Goal: Transaction & Acquisition: Obtain resource

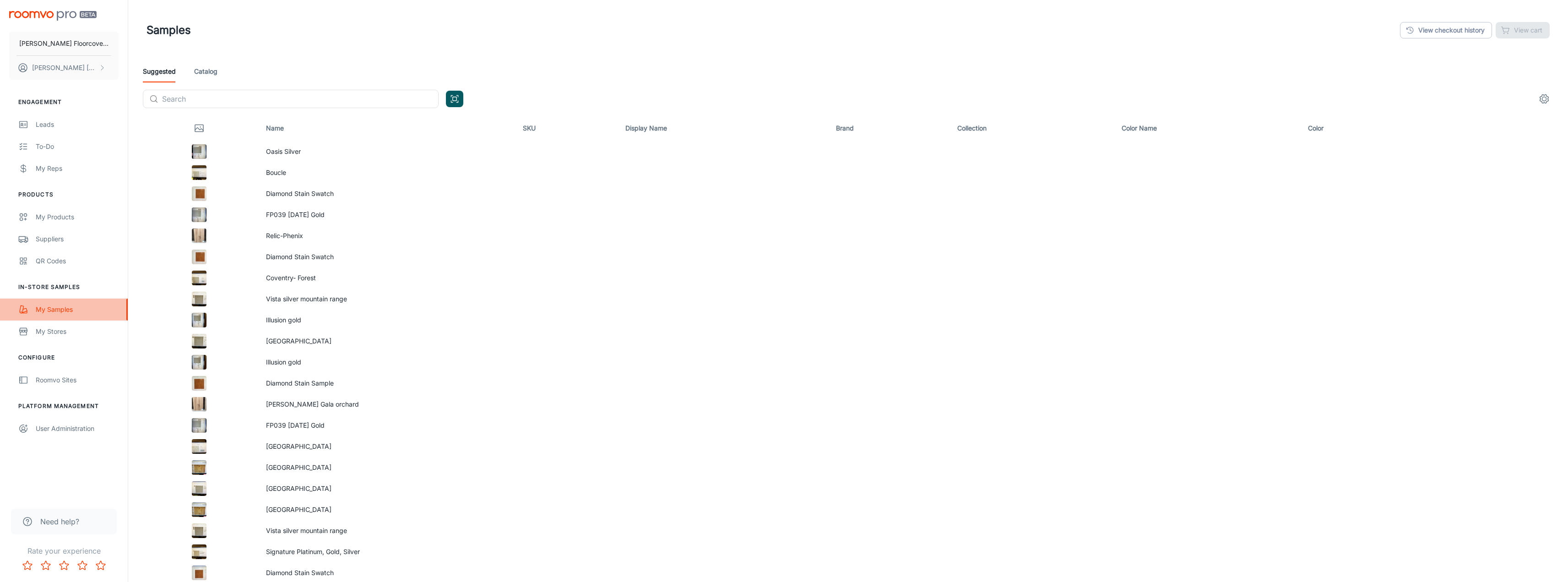
click at [51, 311] on div "My Samples" at bounding box center [77, 309] width 83 height 10
click at [456, 99] on icon "Open QR code scanner" at bounding box center [454, 99] width 10 height 11
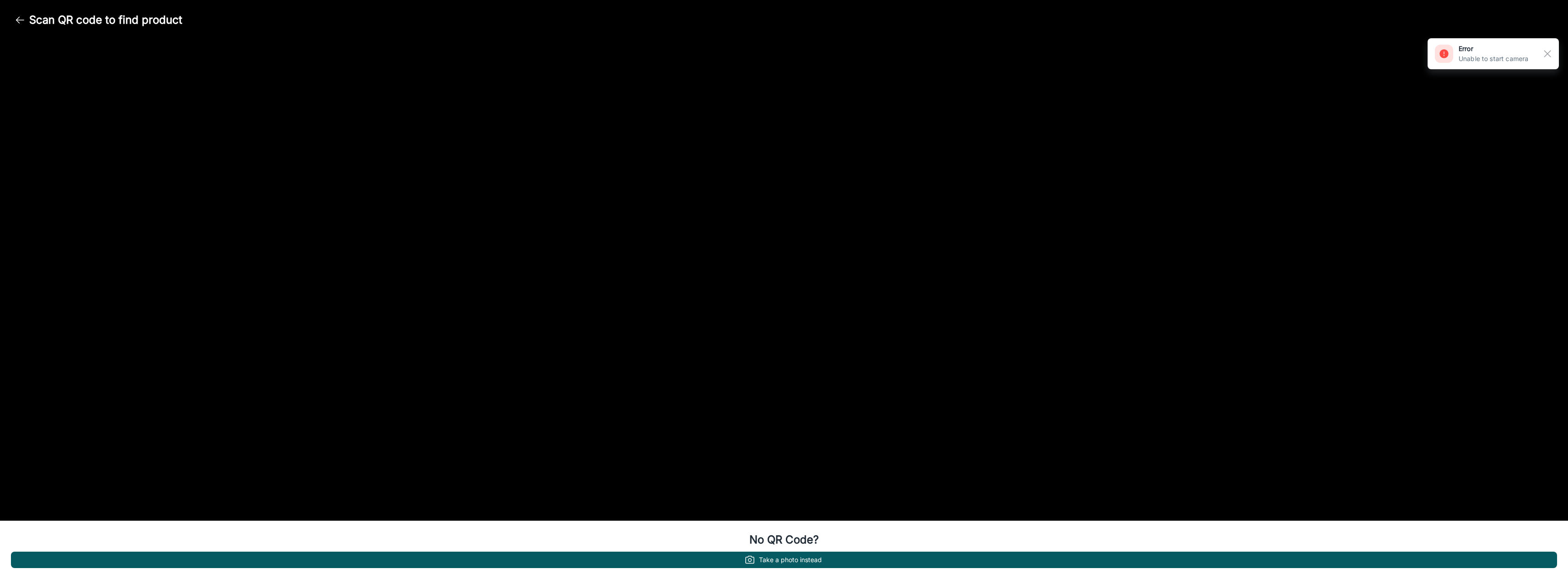
click at [19, 19] on icon "button" at bounding box center [20, 20] width 11 height 11
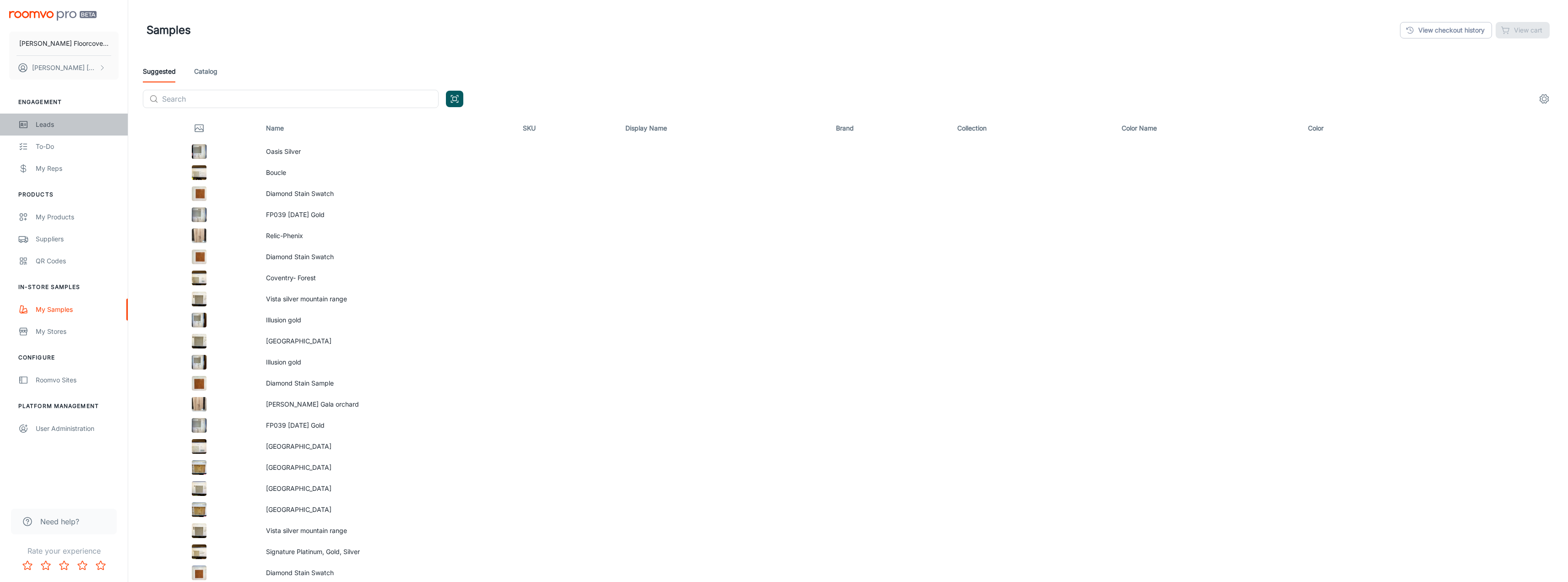
click at [47, 125] on div "Leads" at bounding box center [77, 124] width 83 height 10
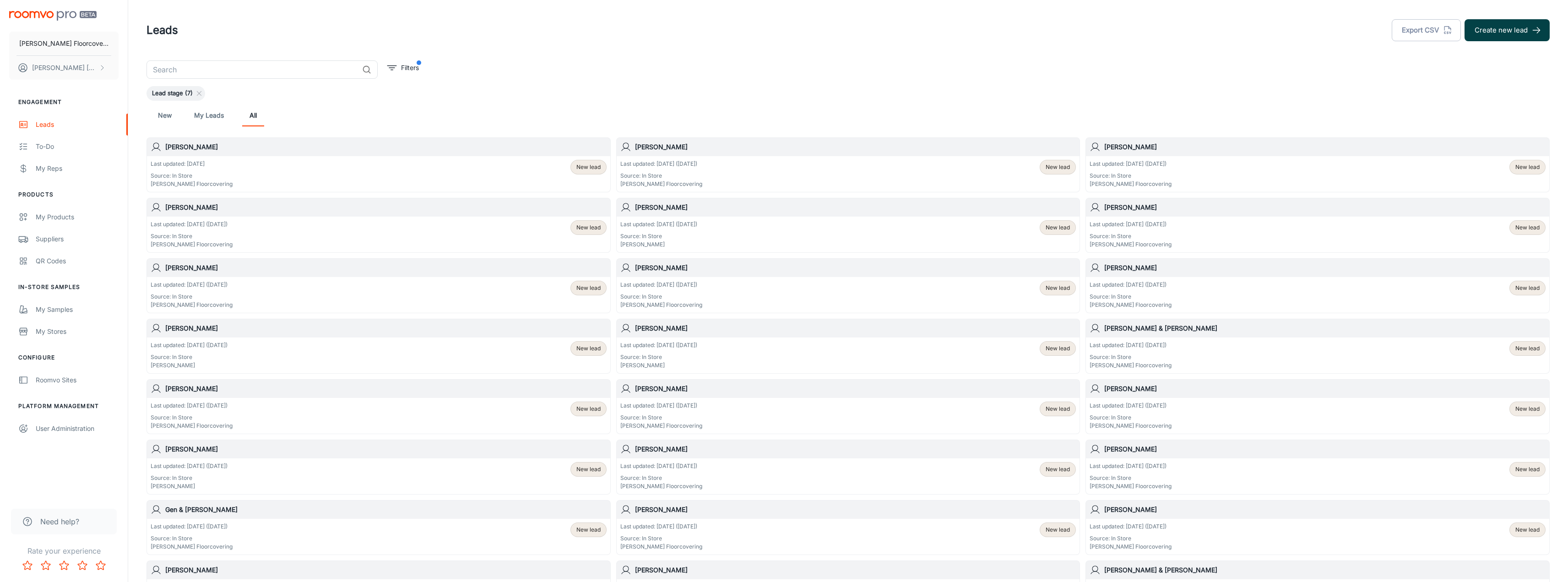
click at [1500, 28] on button "Create new lead" at bounding box center [1507, 30] width 85 height 22
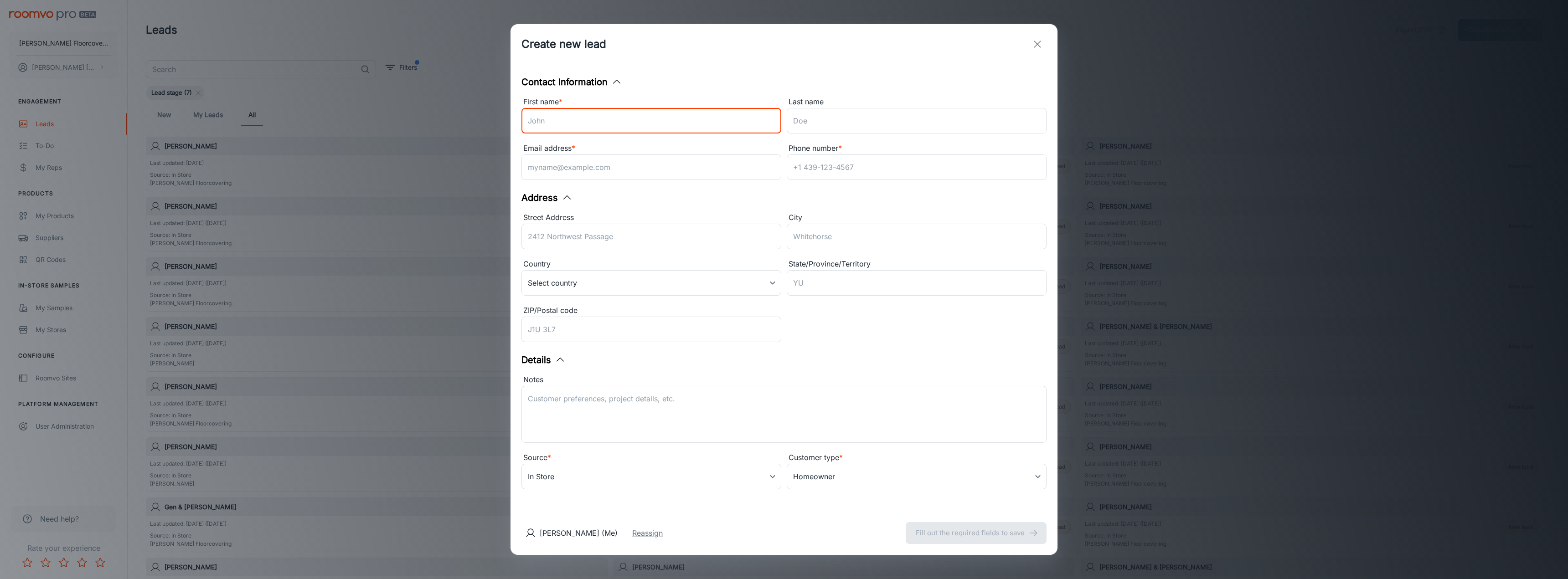
click at [685, 119] on input "First name *" at bounding box center [651, 120] width 260 height 26
type input "[PERSON_NAME]"
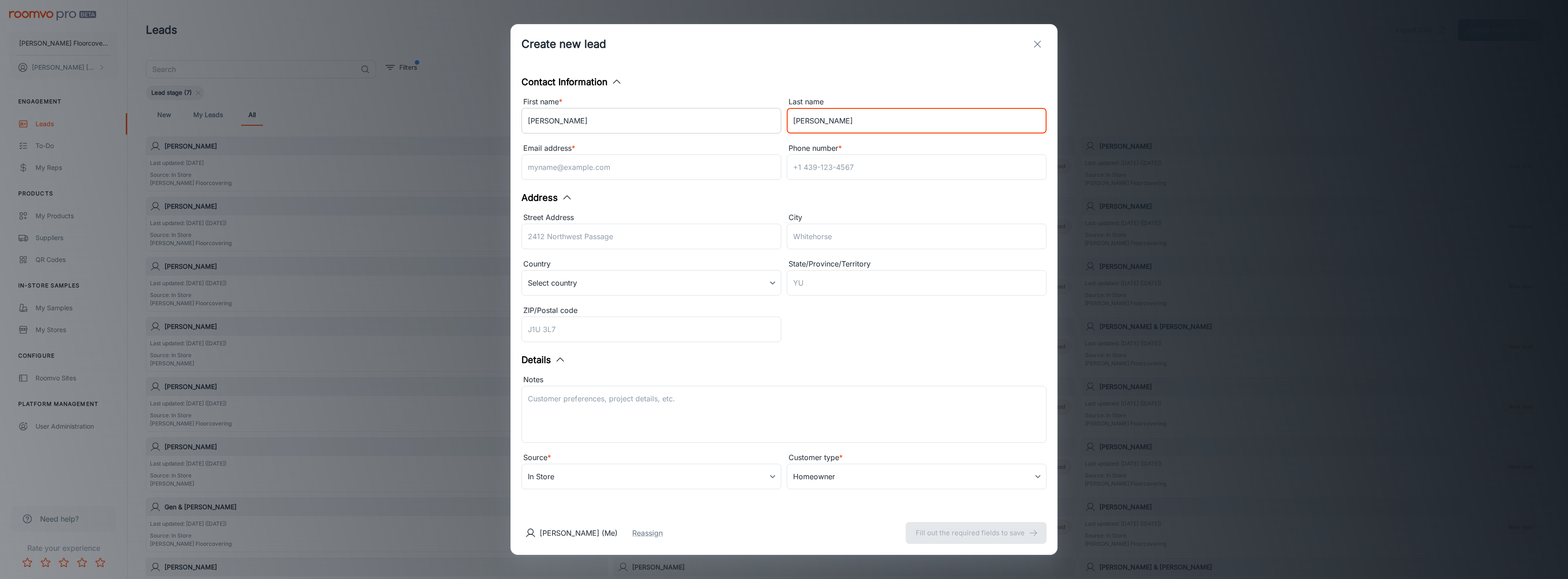
type input "[PERSON_NAME]"
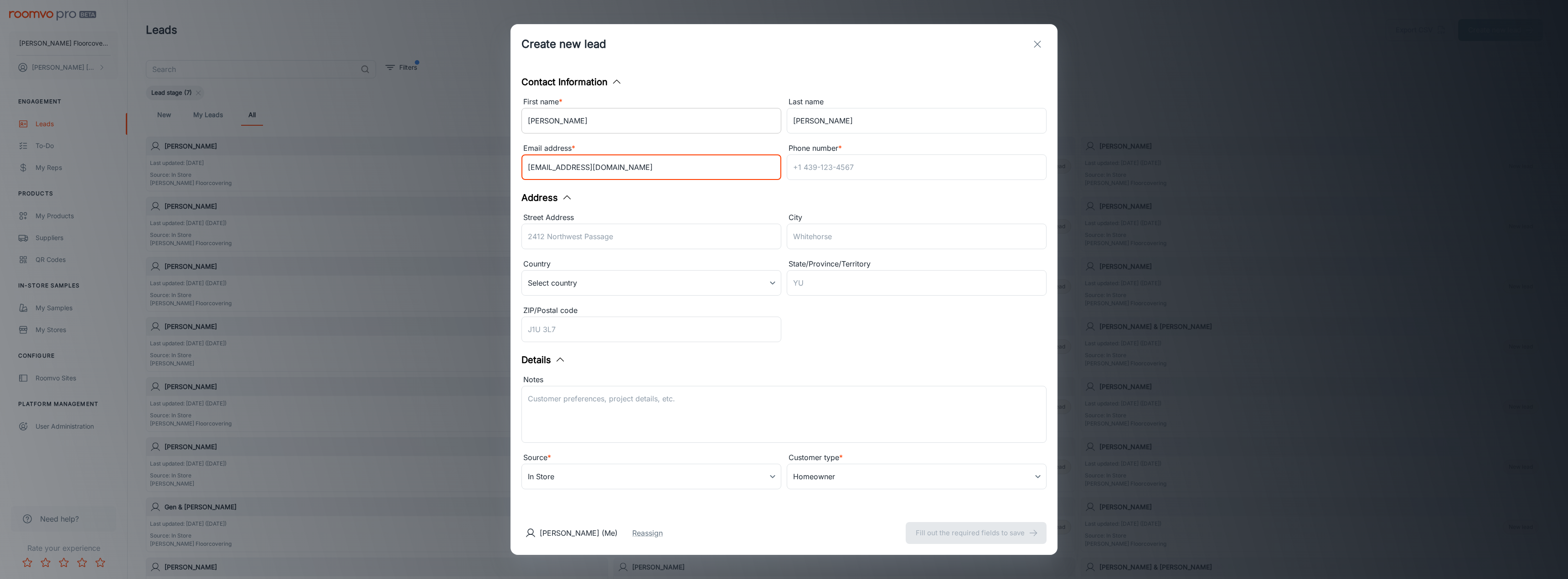
type input "[EMAIL_ADDRESS][DOMAIN_NAME]"
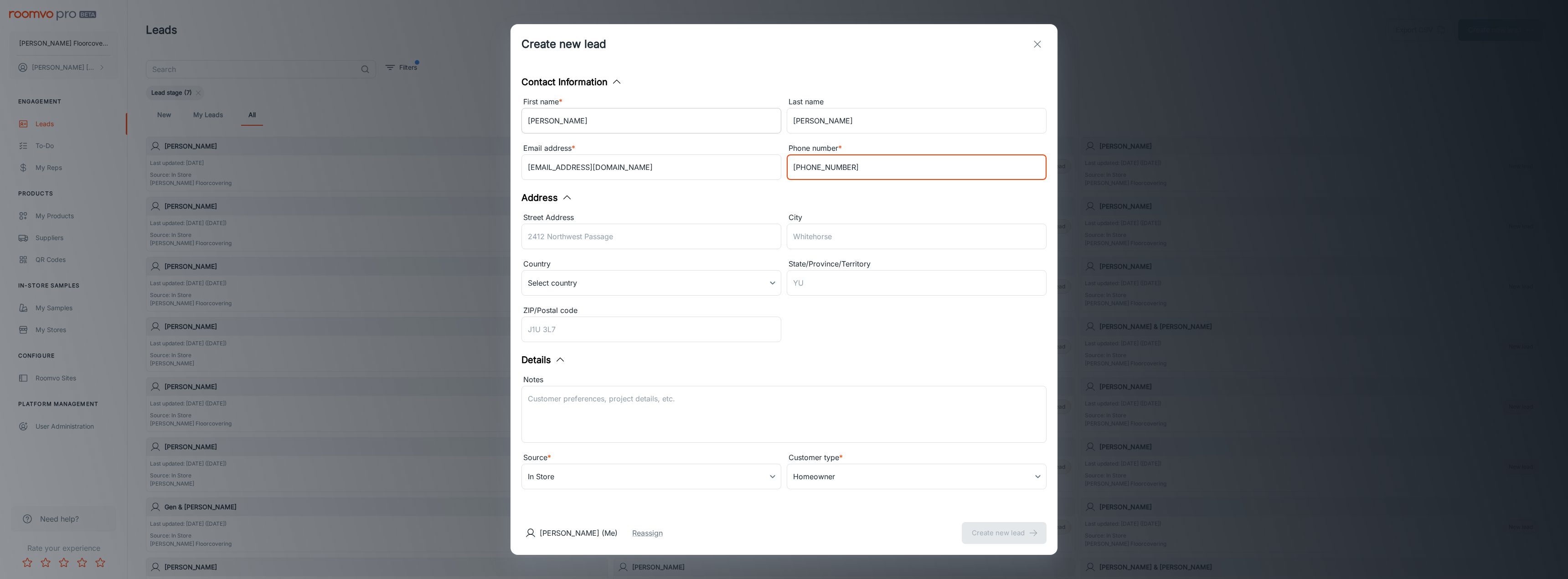
type input "[PHONE_NUMBER]"
click at [592, 233] on input "Street Address" at bounding box center [651, 237] width 260 height 26
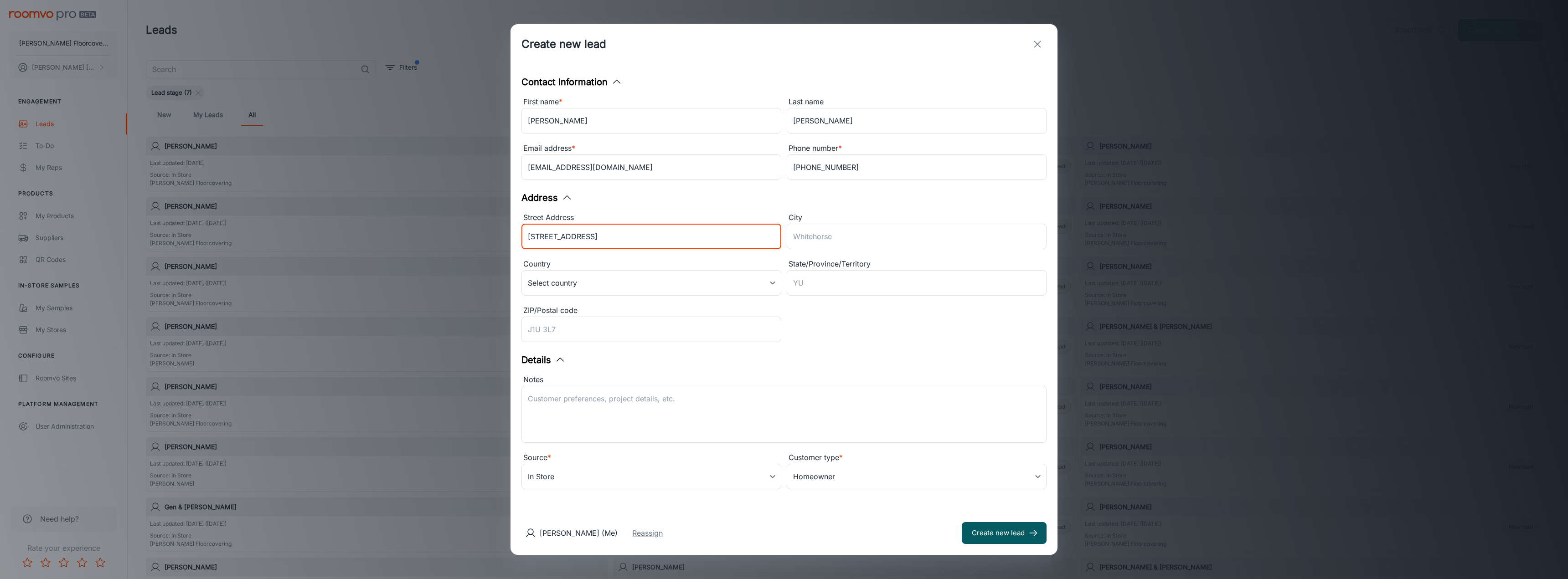
type input "[STREET_ADDRESS]"
type input "Parma"
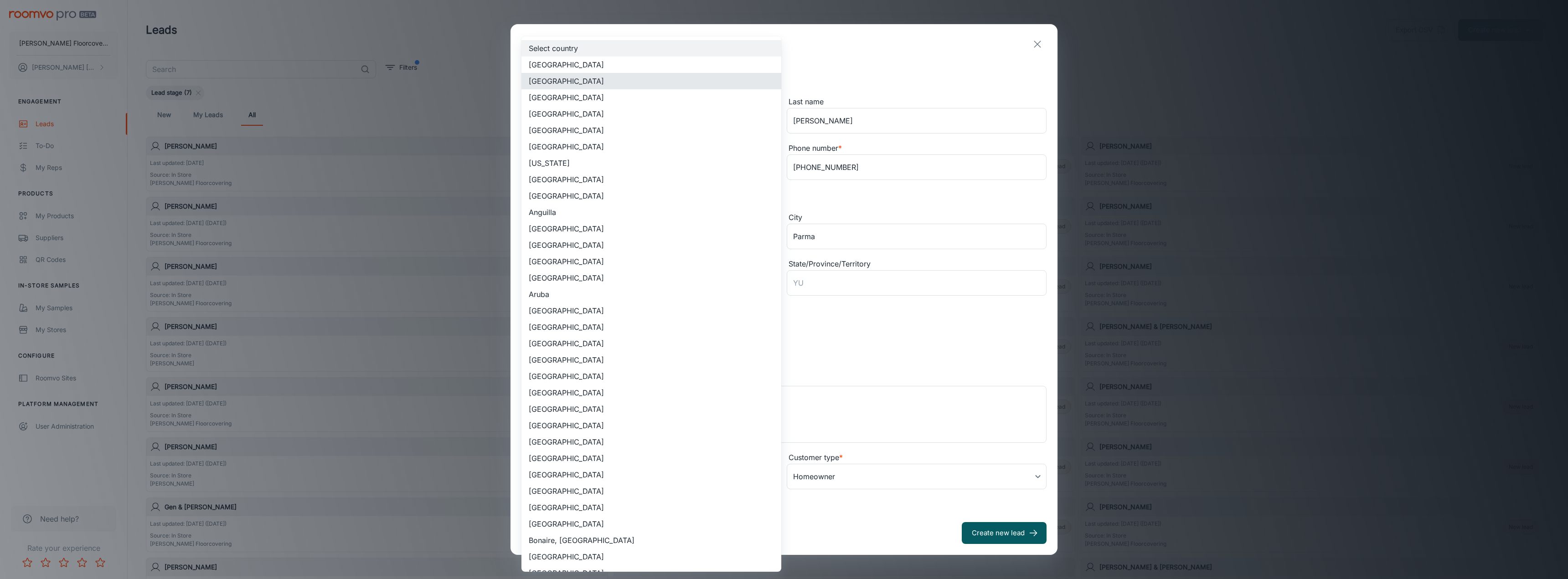
type input "US"
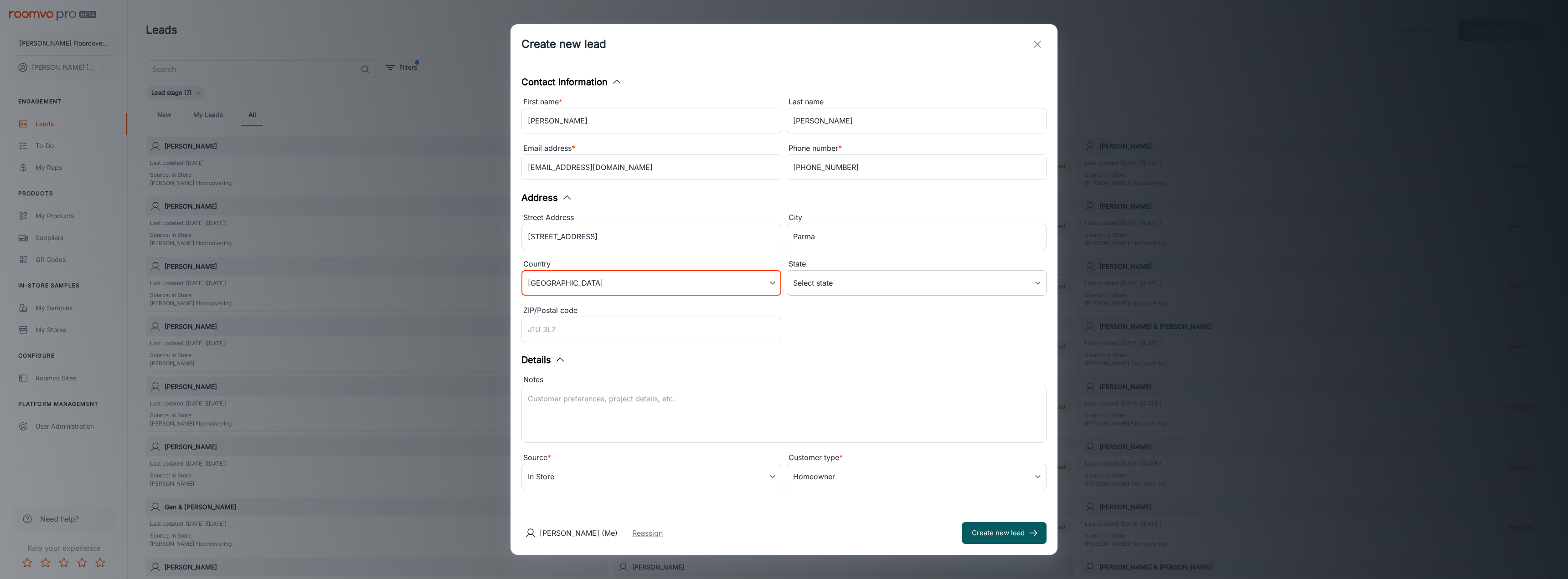
click at [814, 287] on body "[PERSON_NAME] Floorcovering [PERSON_NAME] Engagement Leads To-do My Reps Produc…" at bounding box center [784, 290] width 1568 height 579
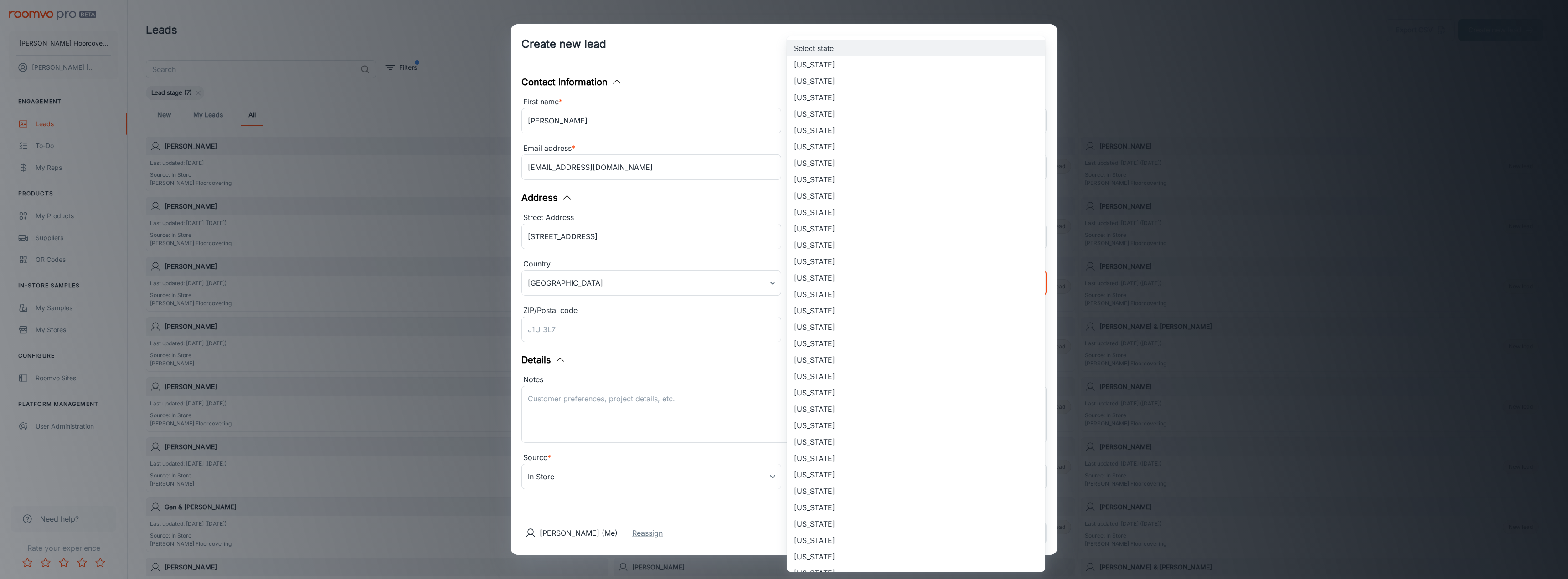
scroll to position [325, 0]
click at [809, 313] on li "[US_STATE]" at bounding box center [915, 313] width 259 height 16
type input "[US_STATE]"
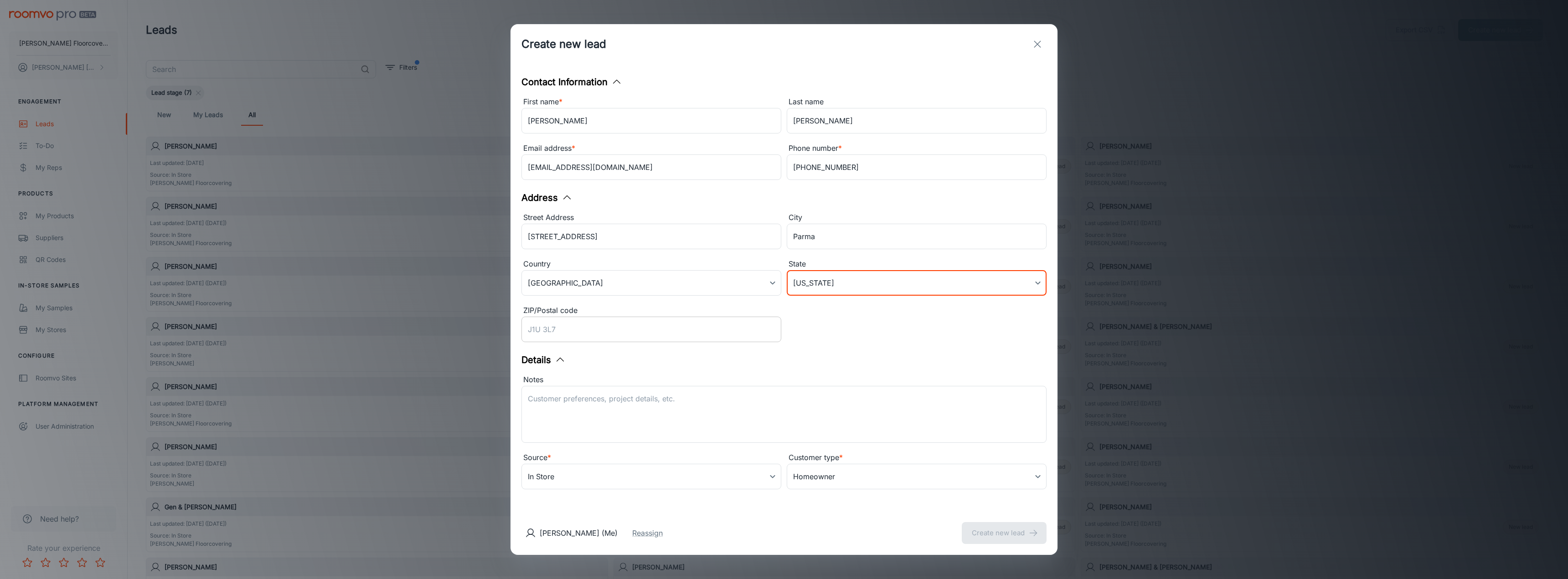
click at [629, 336] on input "ZIP/Postal code" at bounding box center [651, 329] width 260 height 26
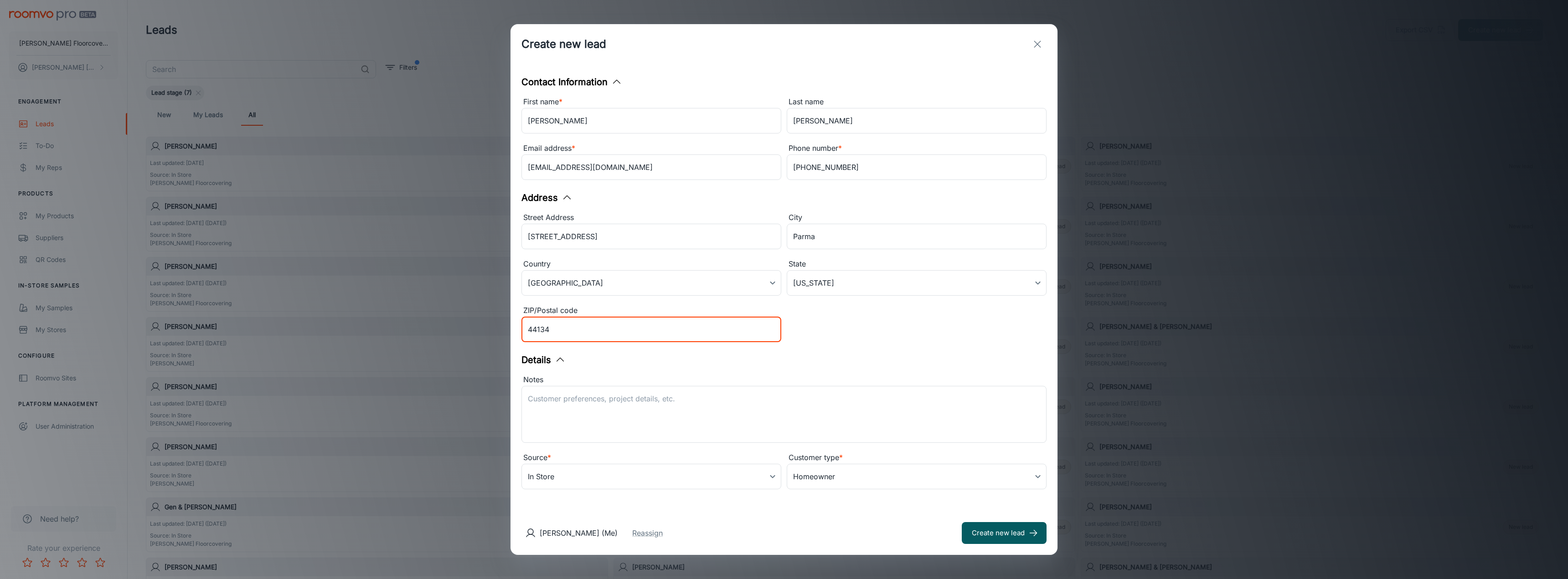
type input "44134"
click at [962, 522] on button "Create new lead" at bounding box center [1004, 533] width 85 height 22
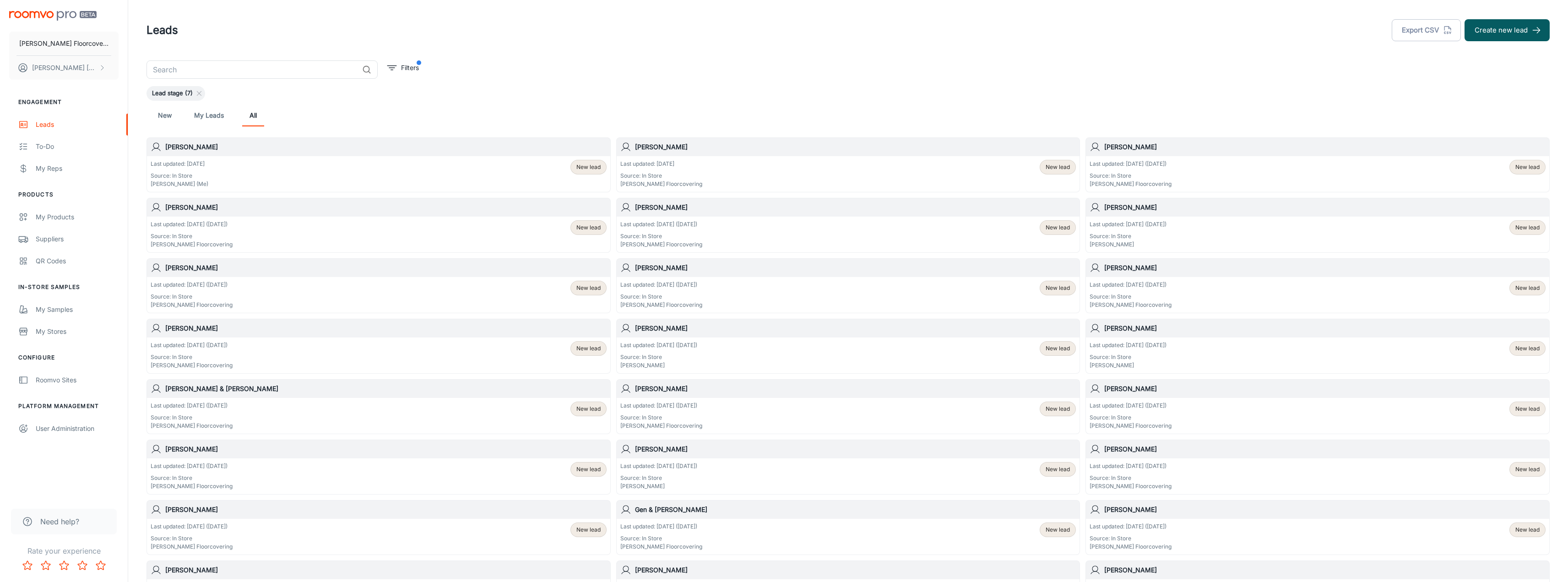
click at [594, 166] on span "New lead" at bounding box center [589, 167] width 24 height 8
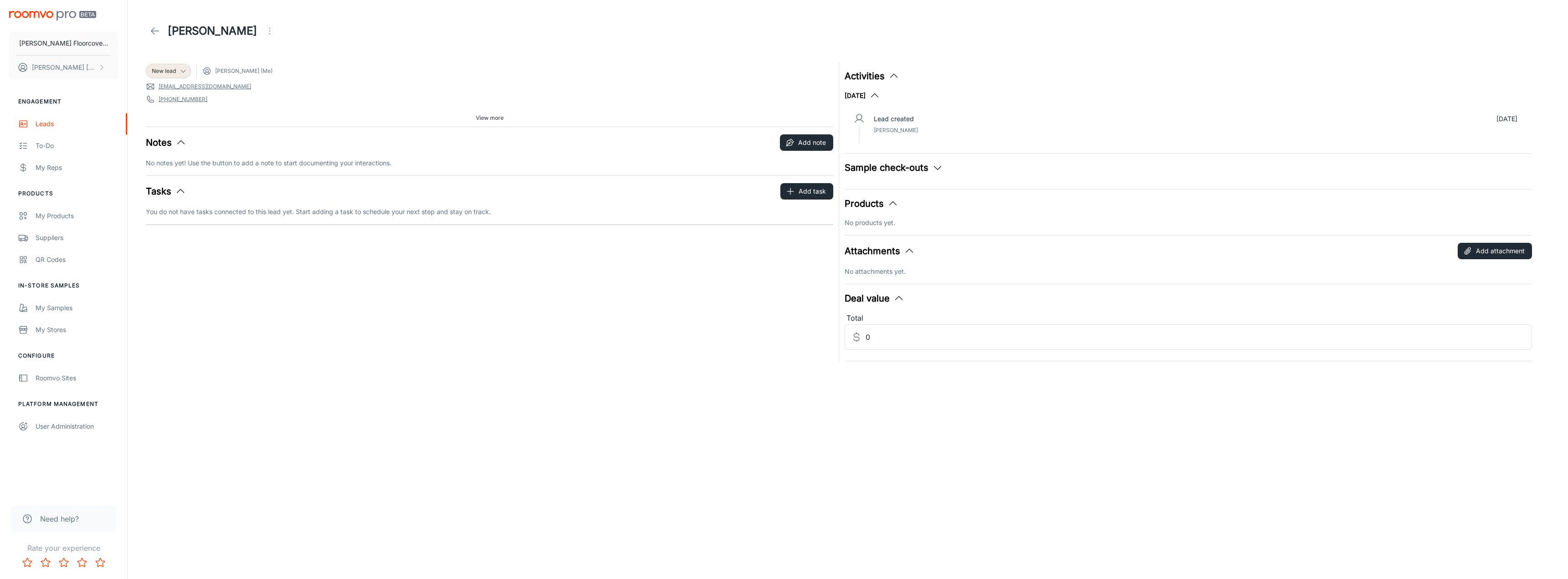
click at [930, 170] on button "Sample check-outs" at bounding box center [894, 167] width 99 height 13
click at [1149, 183] on p "No checked out samples yet." at bounding box center [1188, 187] width 687 height 10
click at [869, 181] on div "Sample check-outs No checked out samples yet." at bounding box center [1188, 176] width 687 height 31
click at [892, 217] on icon "button" at bounding box center [893, 213] width 11 height 11
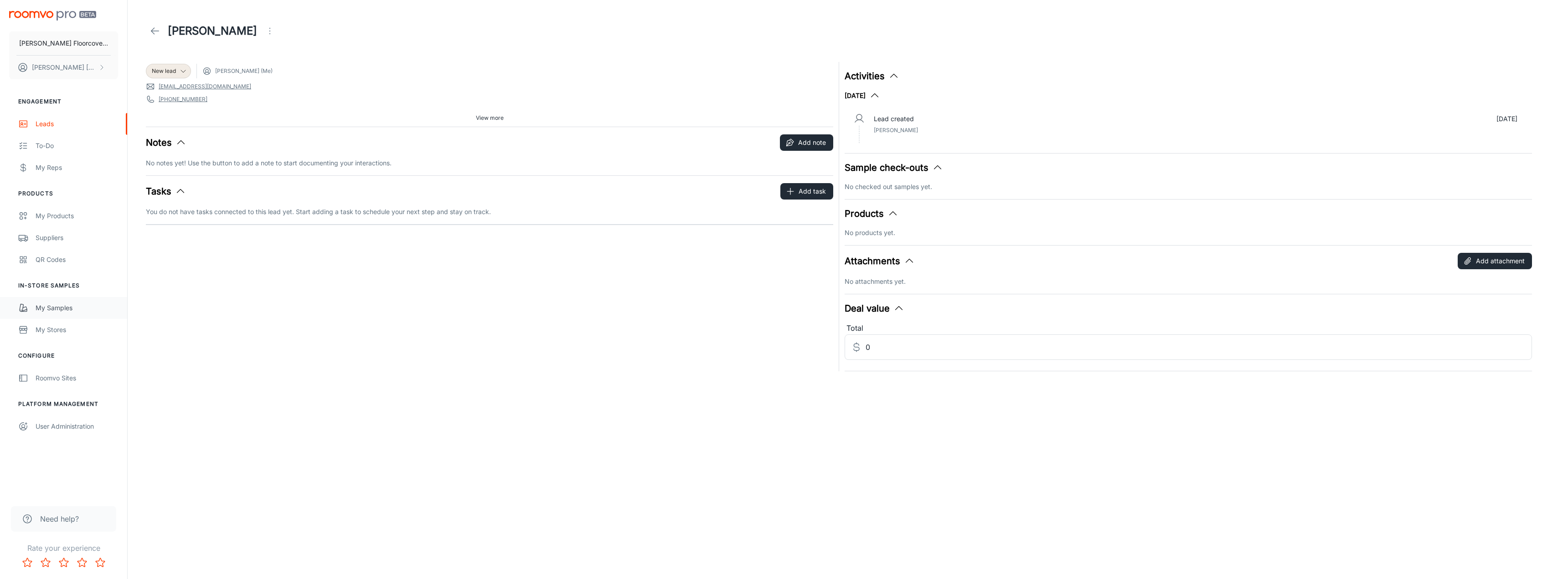
click at [55, 310] on div "My Samples" at bounding box center [77, 308] width 83 height 10
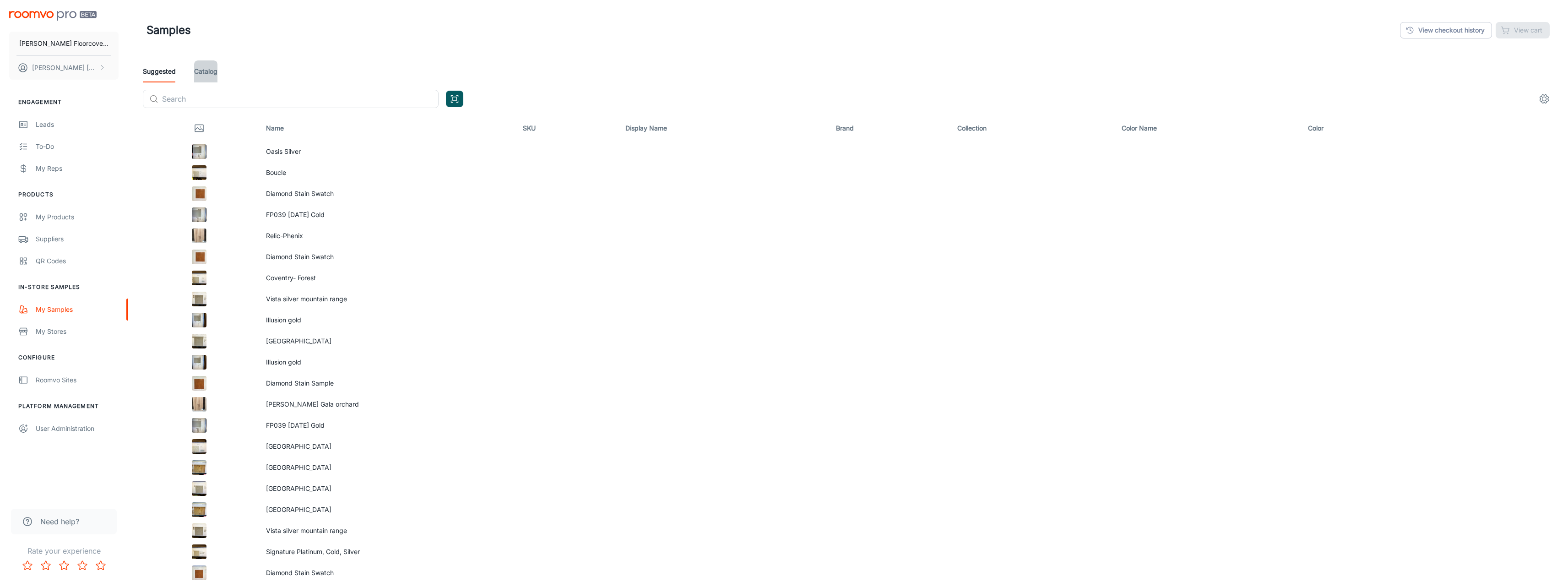
click at [203, 70] on link "Catalog" at bounding box center [206, 72] width 23 height 22
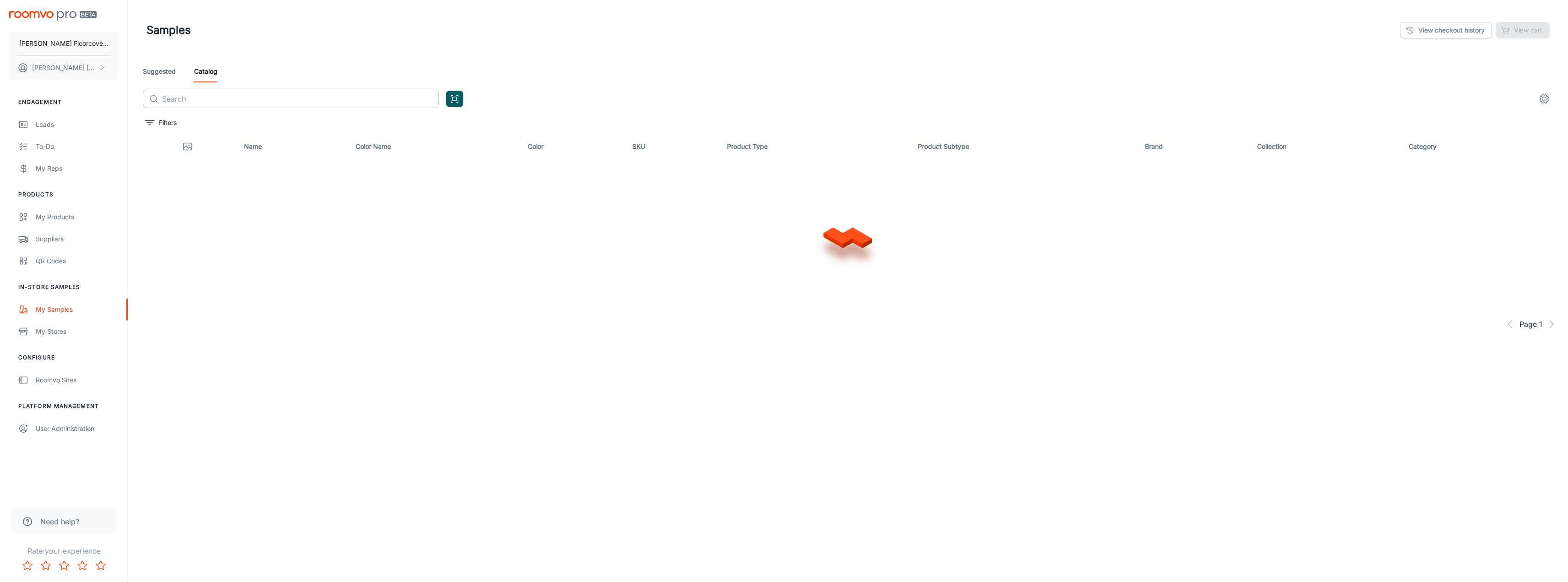
click at [204, 99] on input "text" at bounding box center [300, 99] width 276 height 18
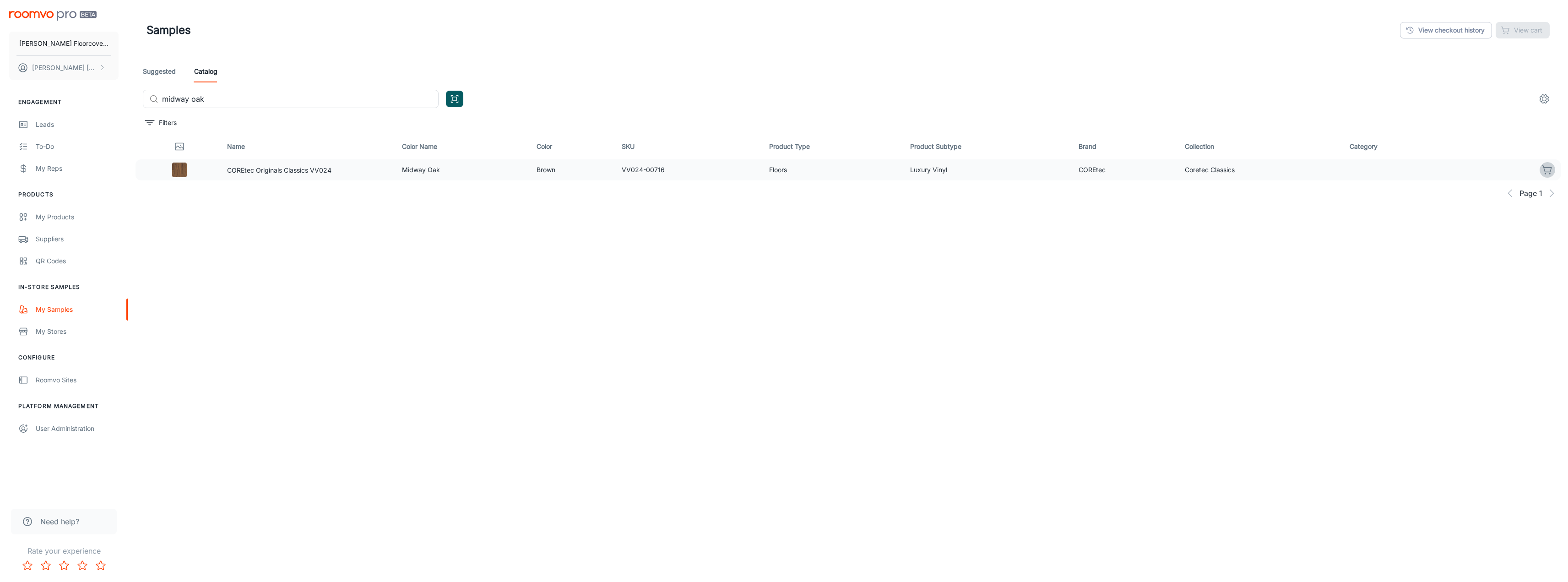
click at [1546, 168] on icon "button" at bounding box center [1547, 169] width 9 height 6
click at [189, 100] on input "midway oak" at bounding box center [300, 99] width 276 height 18
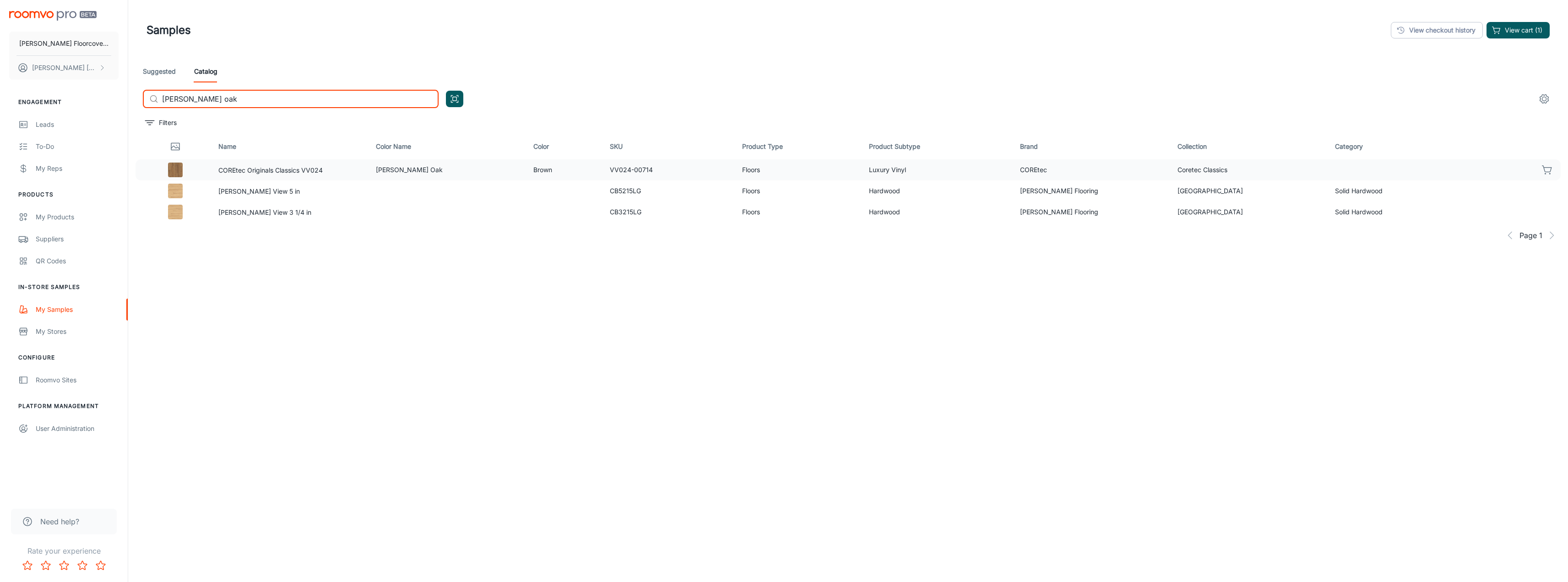
type input "[PERSON_NAME] oak"
click at [1551, 171] on icon "button" at bounding box center [1547, 170] width 11 height 11
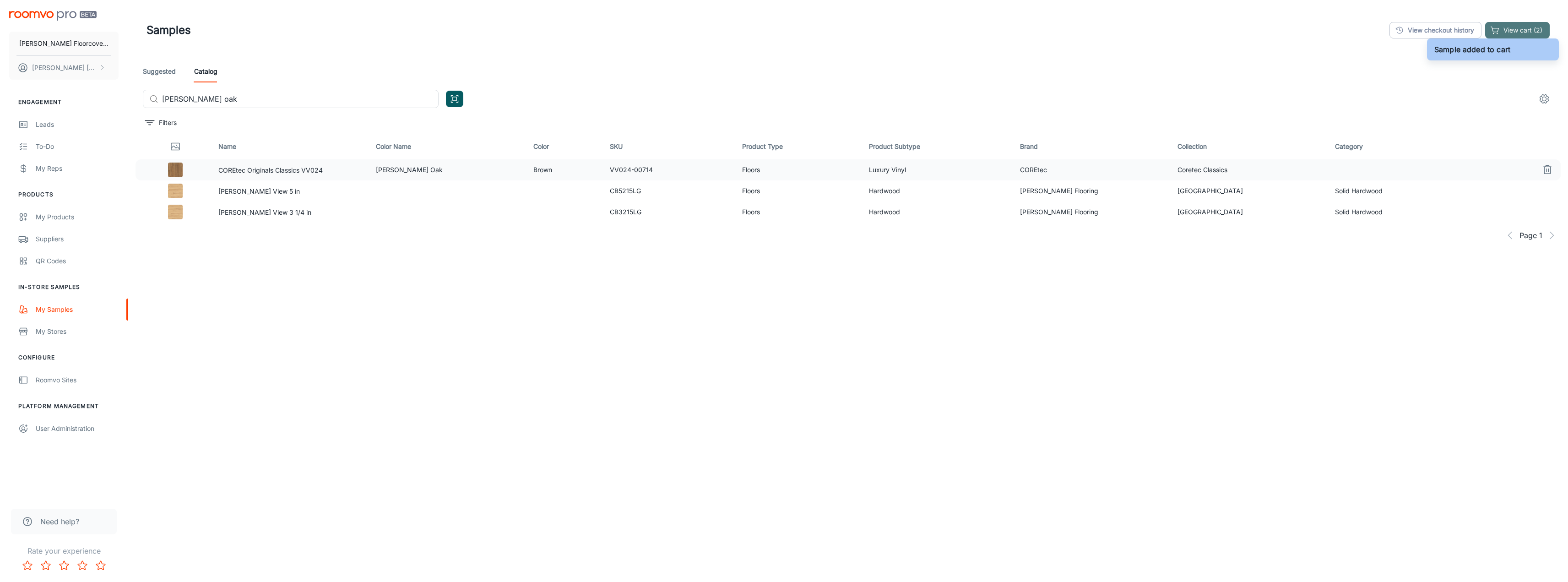
click at [1525, 32] on button "View cart (2)" at bounding box center [1517, 30] width 65 height 17
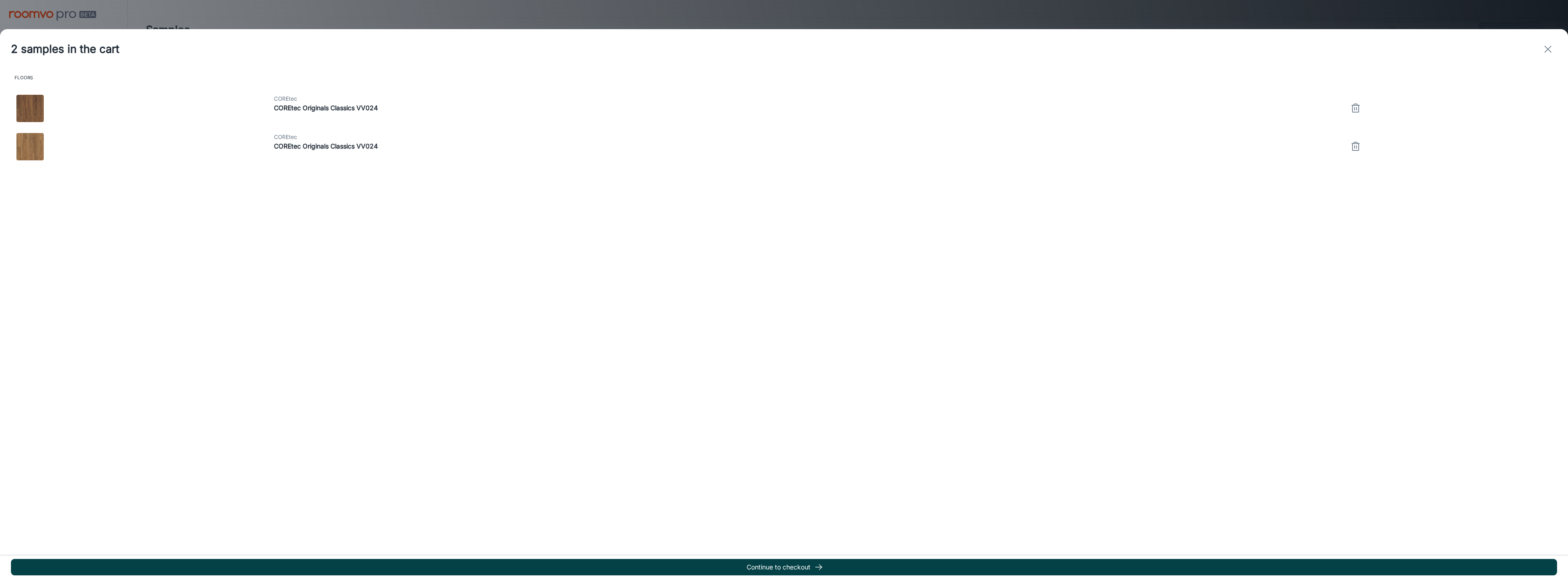
click at [772, 567] on button "Continue to checkout" at bounding box center [784, 567] width 1546 height 16
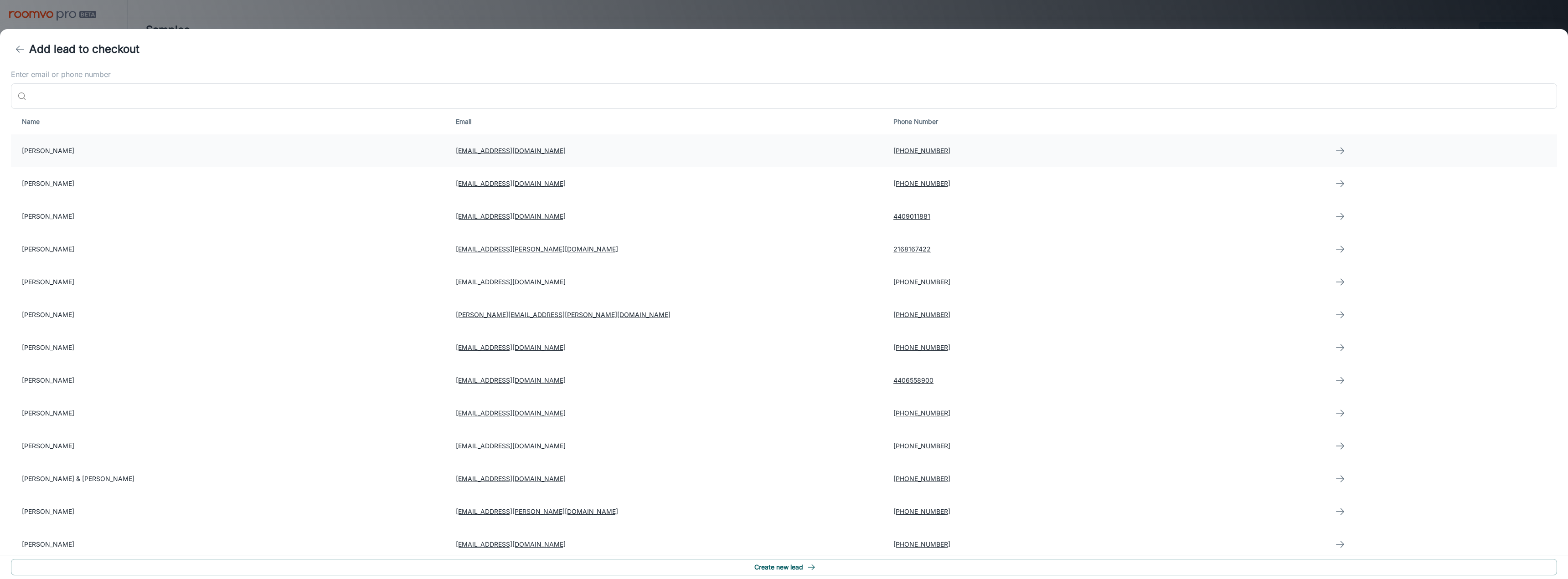
click at [33, 148] on td "[PERSON_NAME]" at bounding box center [229, 151] width 438 height 33
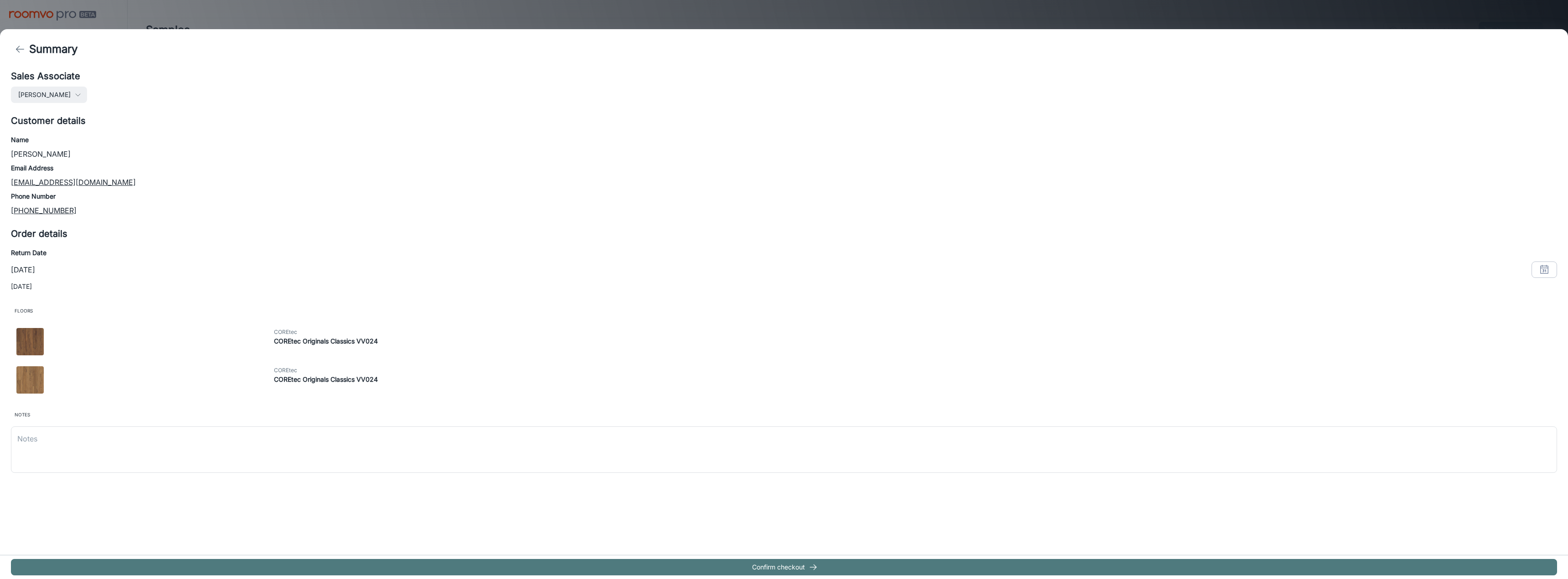
click at [786, 567] on button "Confirm checkout" at bounding box center [784, 567] width 1546 height 16
